Goal: Obtain resource: Download file/media

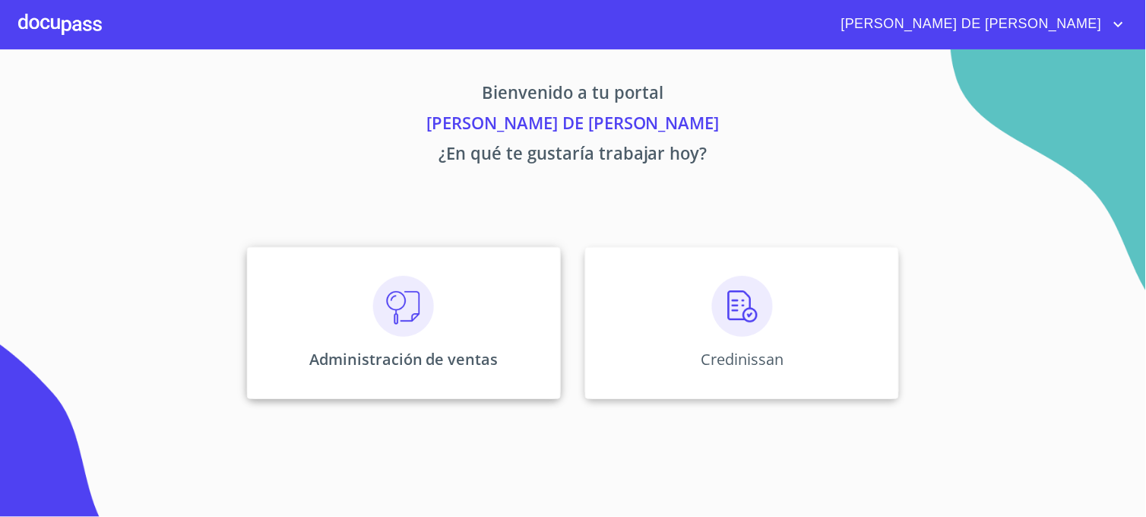
click at [353, 390] on div "Administración de ventas" at bounding box center [404, 323] width 314 height 152
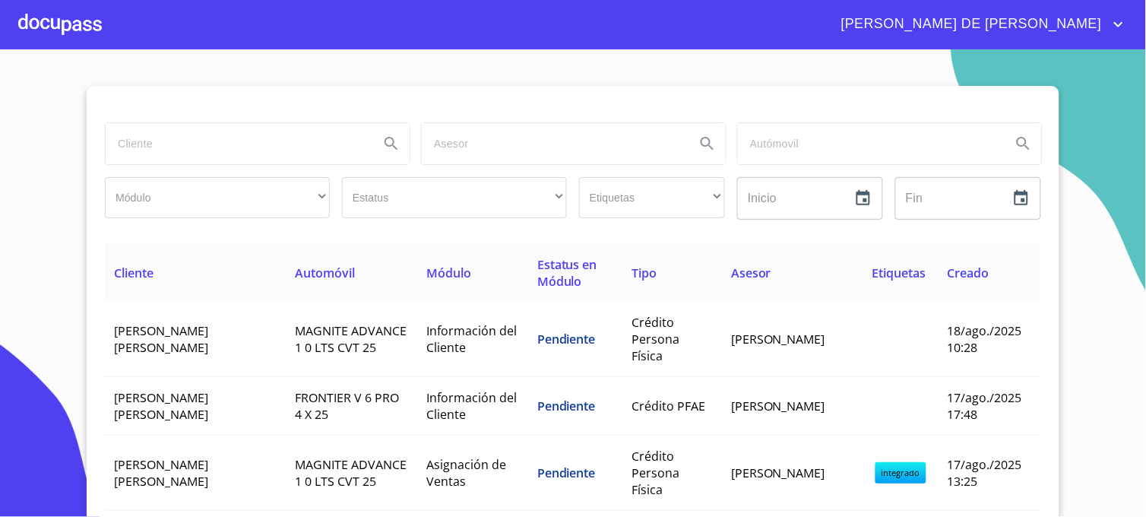
click at [271, 131] on input "search" at bounding box center [236, 143] width 261 height 41
type input "[PERSON_NAME]"
click at [385, 139] on icon "Search" at bounding box center [391, 143] width 13 height 13
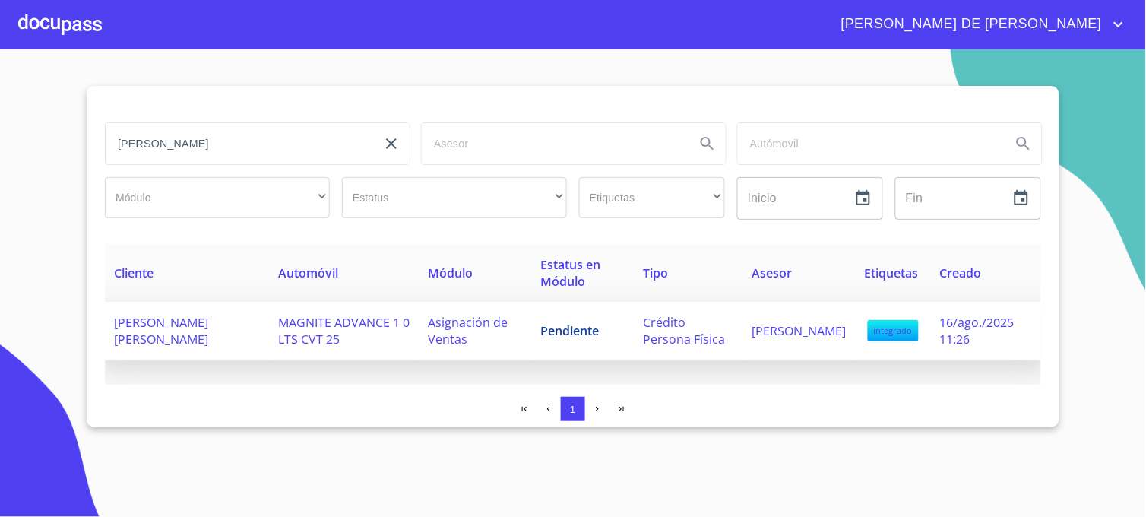
click at [769, 330] on span "[PERSON_NAME]" at bounding box center [800, 330] width 94 height 17
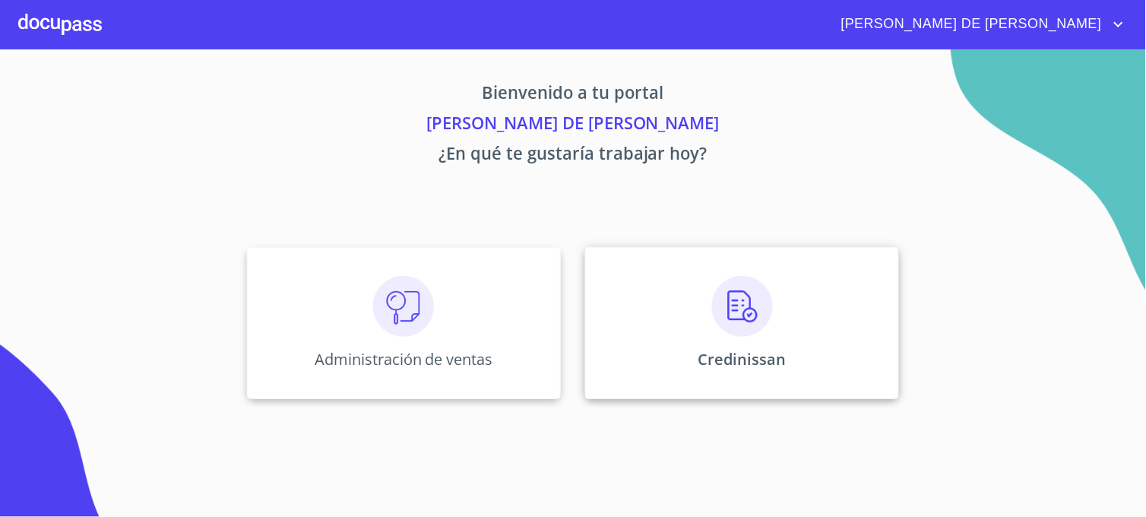
click at [654, 366] on div "Credinissan" at bounding box center [742, 323] width 314 height 152
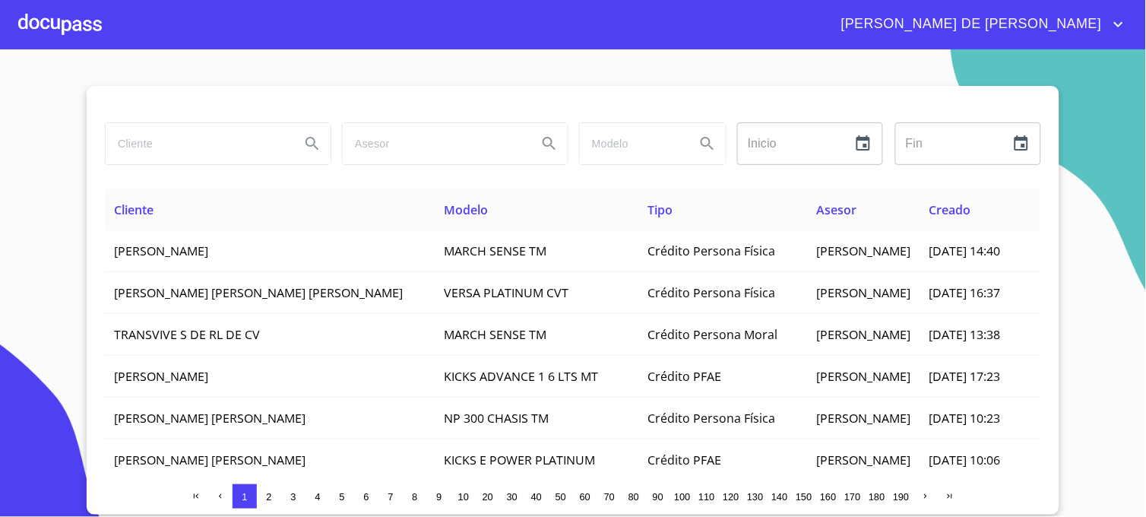
click at [237, 137] on input "search" at bounding box center [197, 143] width 182 height 41
type input "[PERSON_NAME]"
click at [319, 147] on icon "Search" at bounding box center [312, 144] width 18 height 18
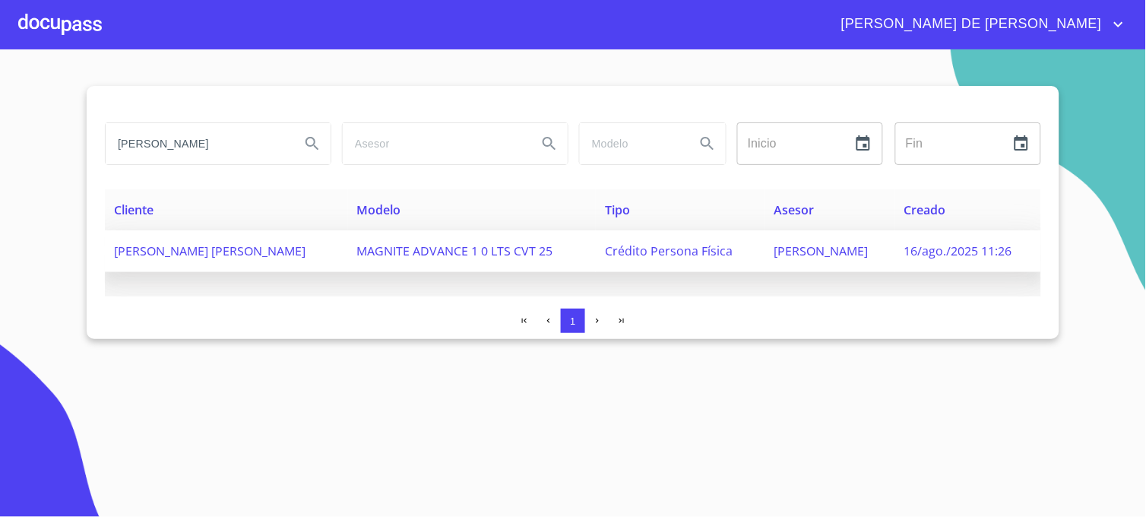
click at [836, 254] on span "[PERSON_NAME]" at bounding box center [821, 250] width 94 height 17
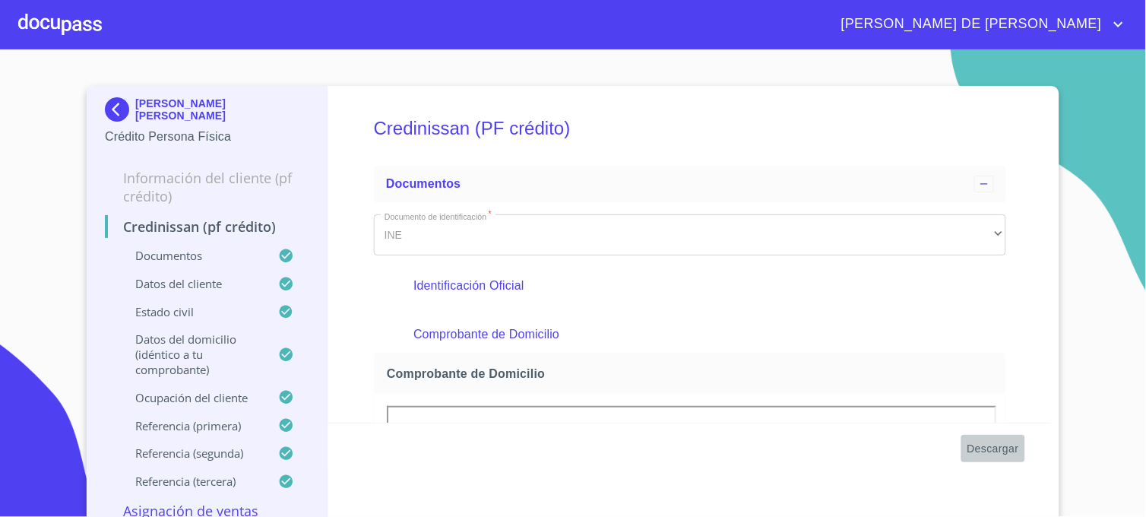
click at [993, 449] on span "Descargar" at bounding box center [994, 448] width 52 height 19
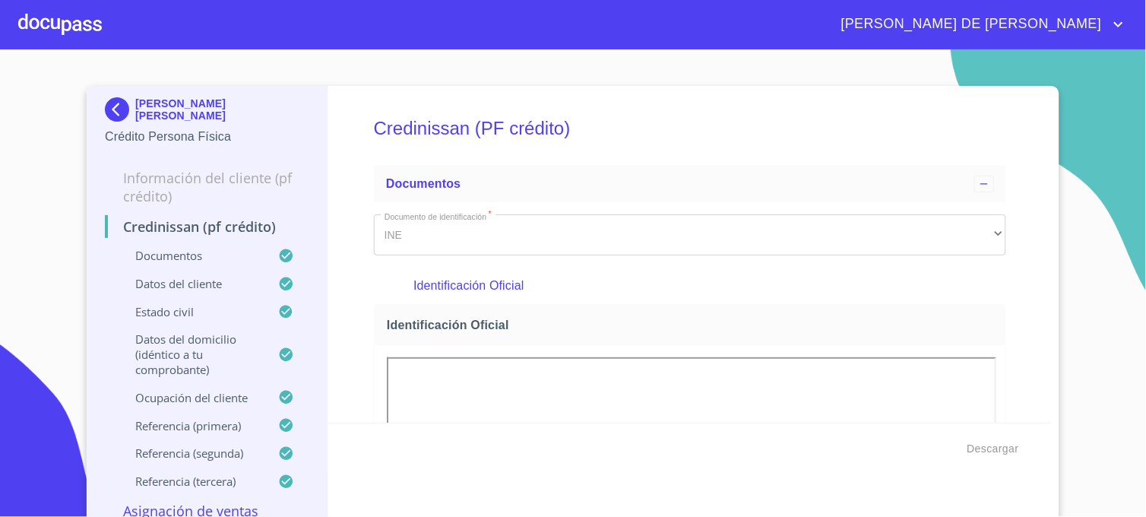
click at [114, 109] on img at bounding box center [120, 109] width 30 height 24
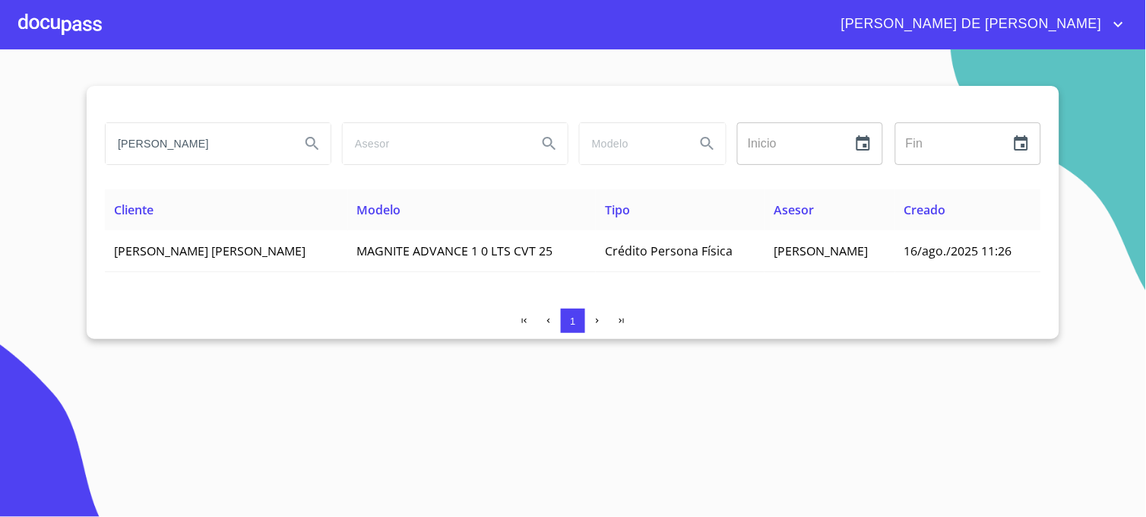
drag, startPoint x: 229, startPoint y: 141, endPoint x: 119, endPoint y: 141, distance: 110.2
click at [119, 141] on input "[PERSON_NAME]" at bounding box center [197, 143] width 182 height 41
click at [316, 148] on icon "Search" at bounding box center [312, 143] width 13 height 13
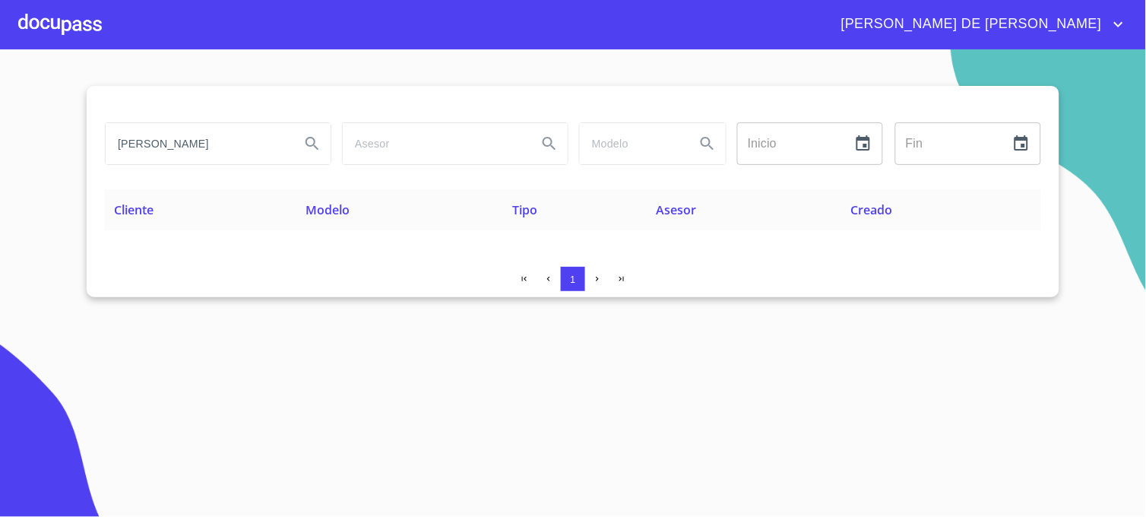
drag, startPoint x: 252, startPoint y: 141, endPoint x: 66, endPoint y: 150, distance: 185.7
click at [66, 150] on section "[PERSON_NAME] Inicio ​ Fin ​ Cliente Modelo Tipo Asesor Creado 1" at bounding box center [573, 282] width 1146 height 467
type input "[PERSON_NAME]"
click at [307, 141] on icon "Search" at bounding box center [312, 143] width 13 height 13
drag, startPoint x: 137, startPoint y: 158, endPoint x: 84, endPoint y: 160, distance: 53.3
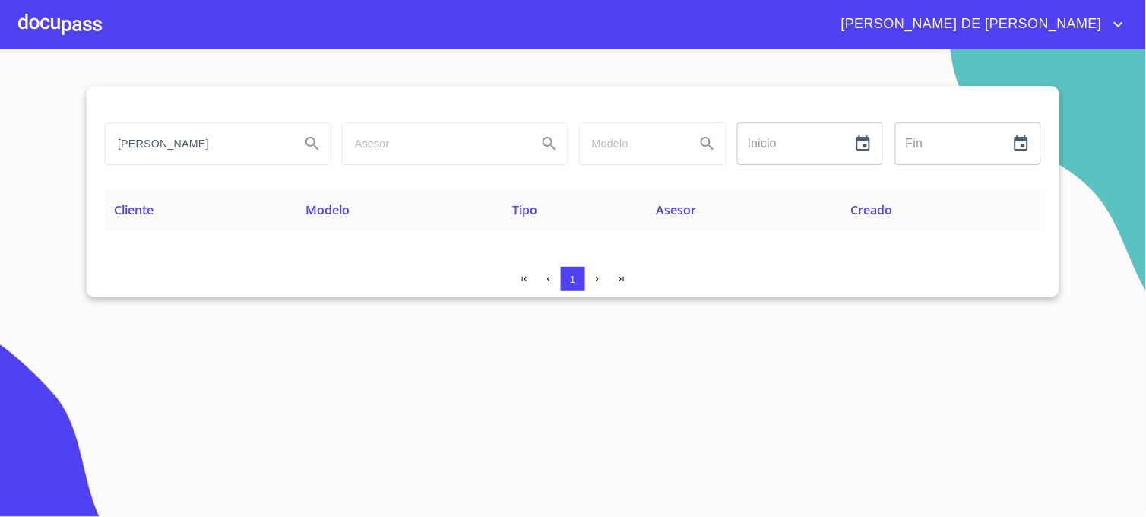
click at [84, 160] on section "[PERSON_NAME] Inicio ​ Fin ​ Cliente Modelo Tipo Asesor Creado 1" at bounding box center [573, 282] width 1146 height 467
type input "[PERSON_NAME]"
click at [305, 144] on icon "Search" at bounding box center [312, 144] width 18 height 18
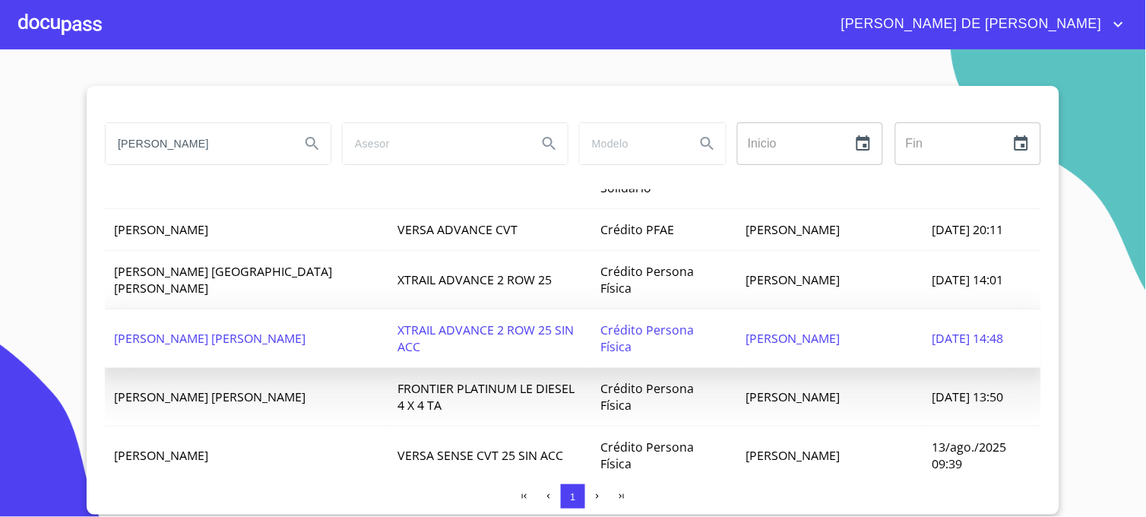
scroll to position [1013, 0]
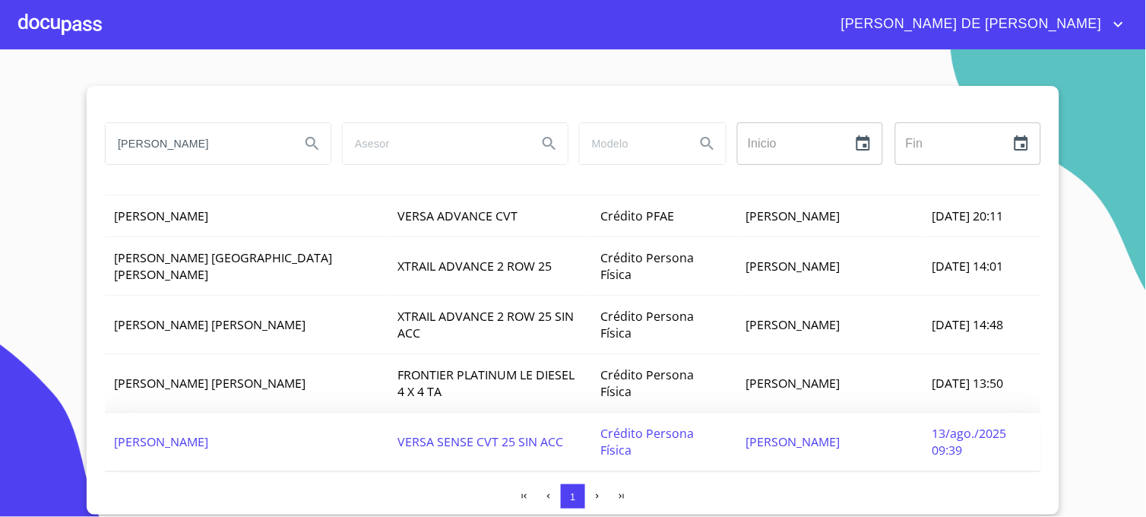
click at [784, 433] on span "[PERSON_NAME]" at bounding box center [793, 441] width 94 height 17
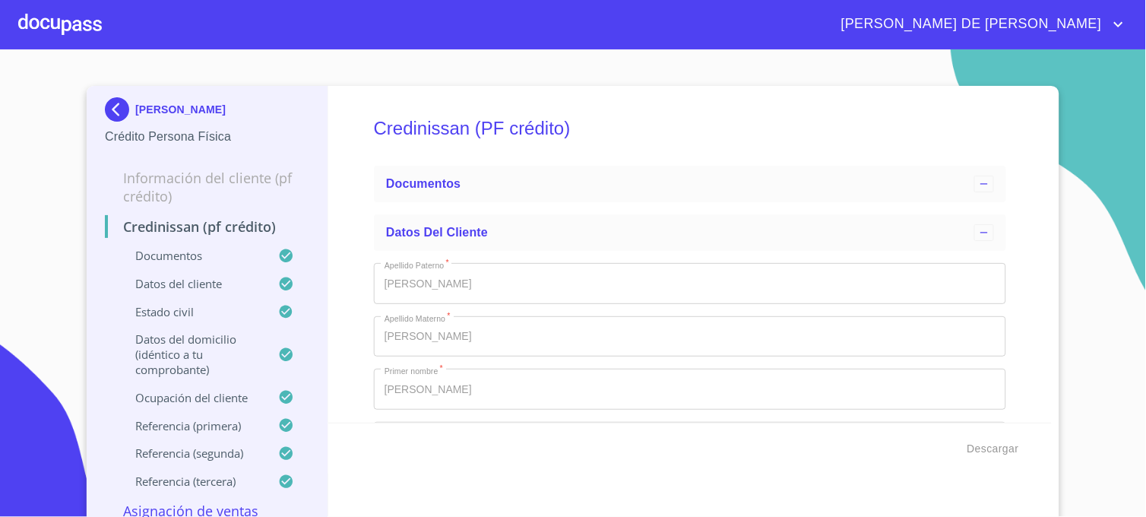
click at [1095, 233] on section "[PERSON_NAME] Crédito Persona Física Información del cliente (PF crédito) Credi…" at bounding box center [573, 282] width 1146 height 467
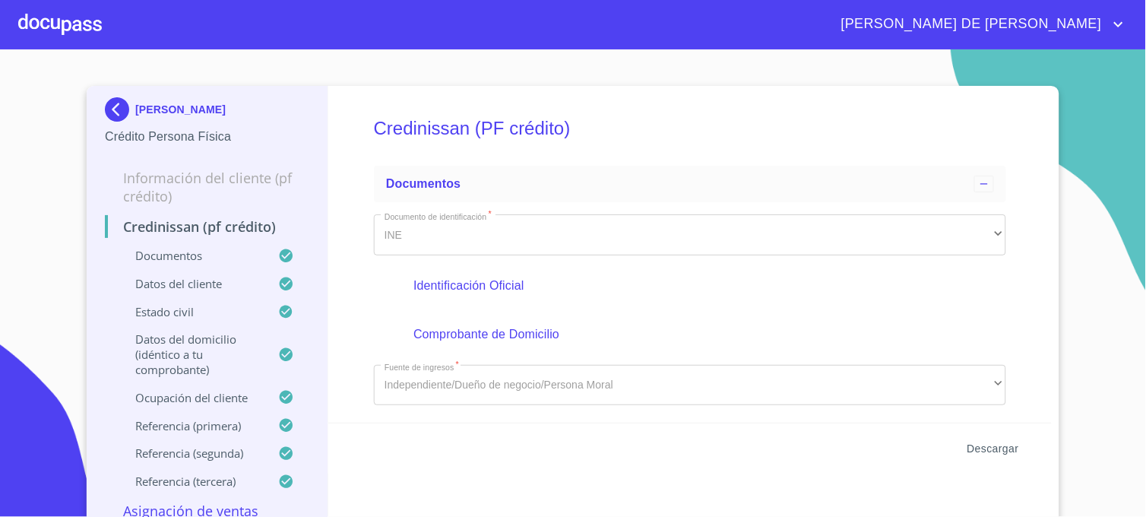
click at [993, 453] on span "Descargar" at bounding box center [994, 448] width 52 height 19
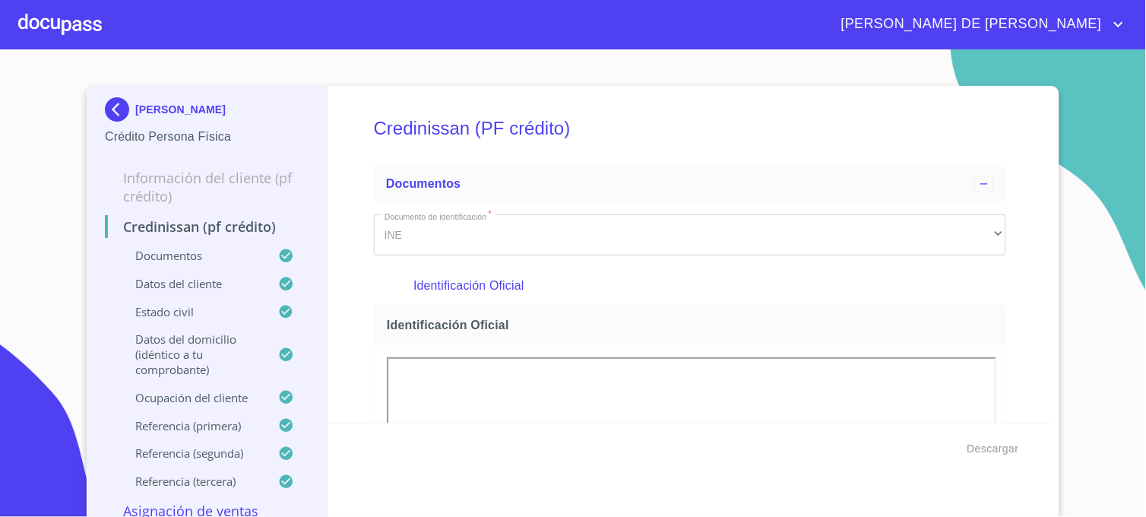
click at [112, 114] on img at bounding box center [120, 109] width 30 height 24
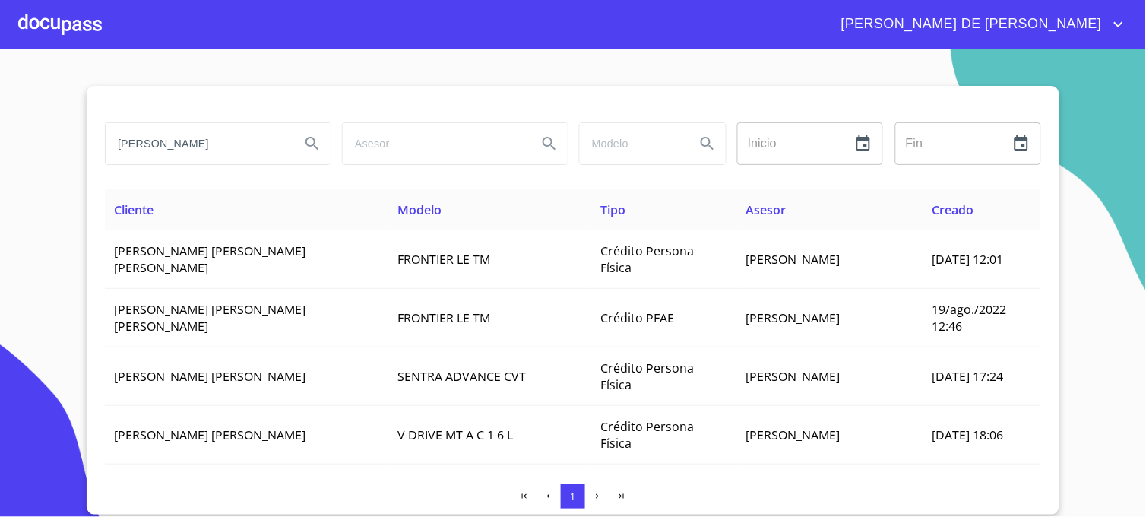
click at [900, 96] on div at bounding box center [573, 104] width 936 height 36
drag, startPoint x: 220, startPoint y: 155, endPoint x: 27, endPoint y: 144, distance: 194.1
click at [27, 144] on section "[PERSON_NAME] ​ Fin ​ Cliente Modelo Tipo Asesor Creado [PERSON_NAME] [PERSON_N…" at bounding box center [573, 282] width 1146 height 467
type input "[PERSON_NAME]"
click at [309, 137] on icon "Search" at bounding box center [312, 144] width 18 height 18
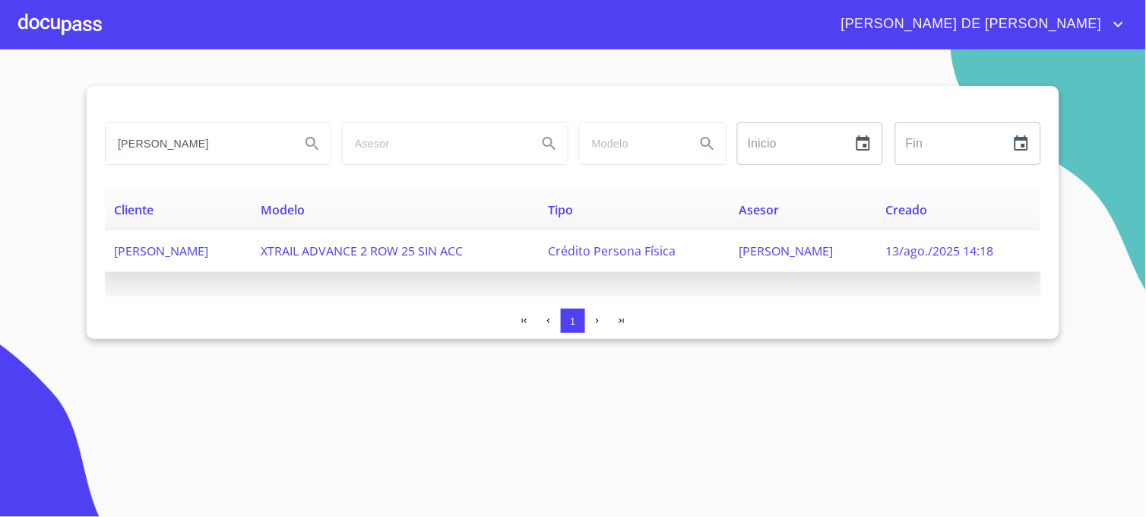
click at [647, 251] on span "Crédito Persona Física" at bounding box center [613, 250] width 128 height 17
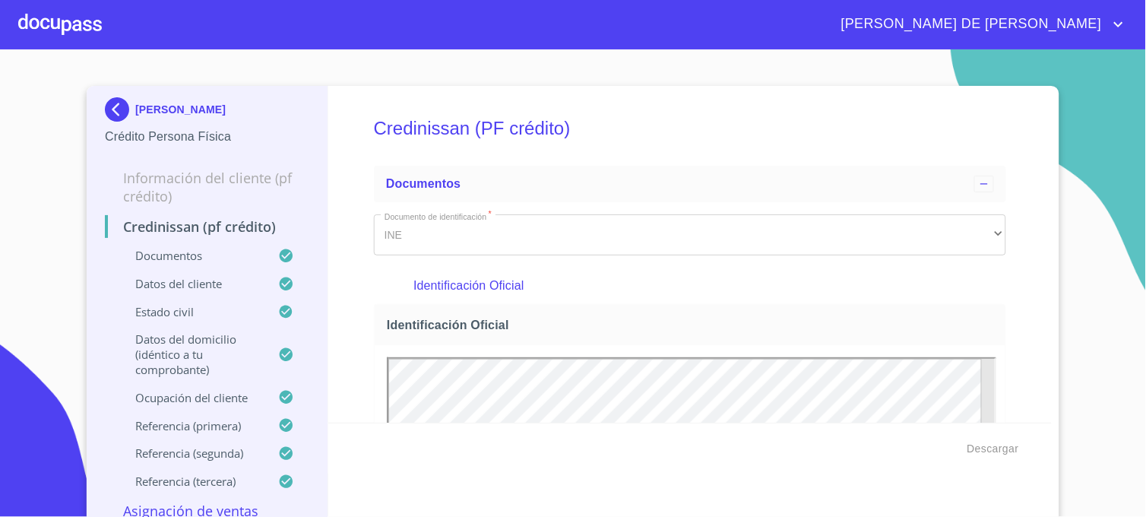
click at [119, 108] on img at bounding box center [120, 109] width 30 height 24
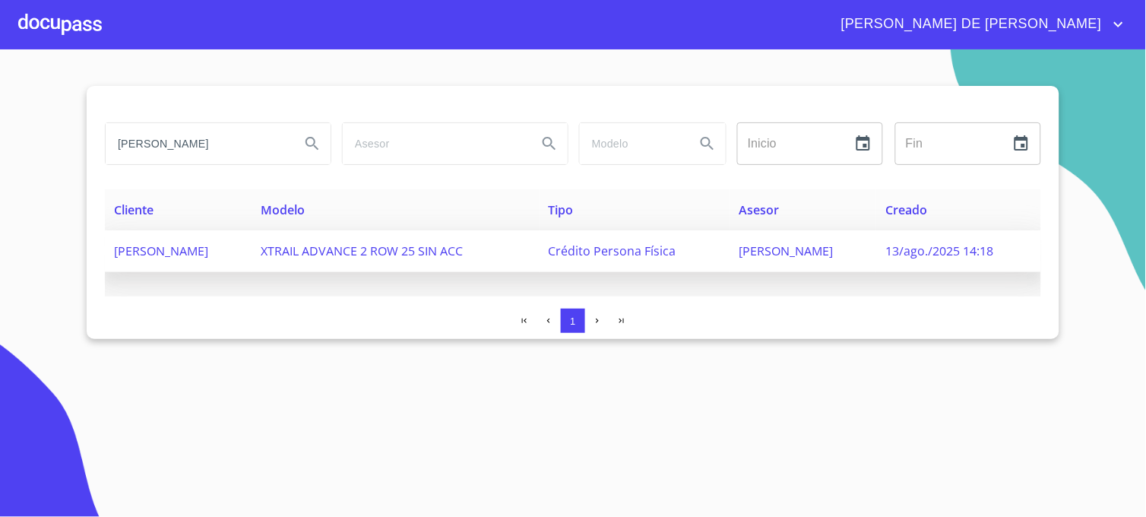
click at [809, 248] on span "[PERSON_NAME]" at bounding box center [786, 250] width 94 height 17
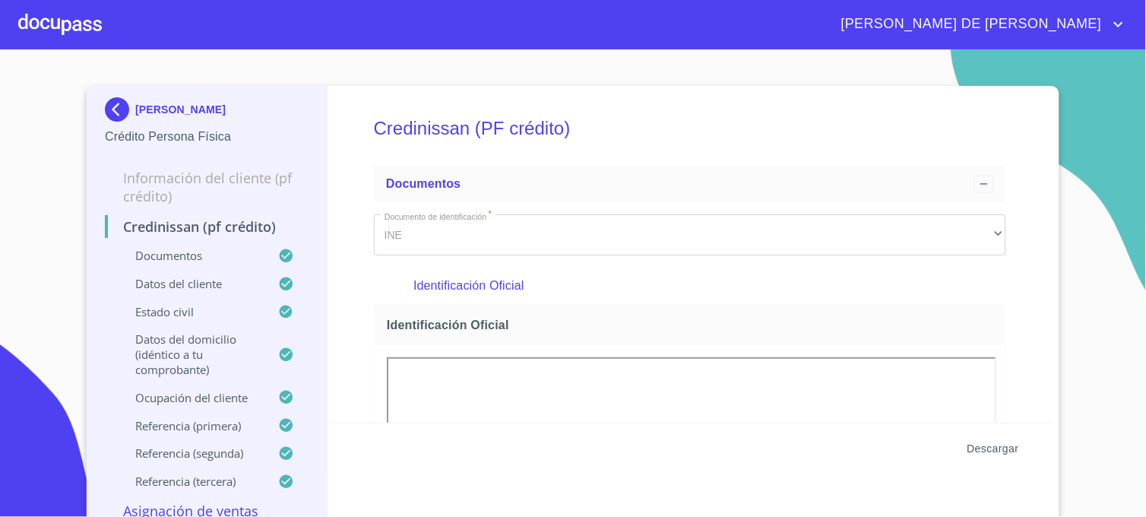
click at [994, 448] on span "Descargar" at bounding box center [994, 448] width 52 height 19
